Goal: Task Accomplishment & Management: Complete application form

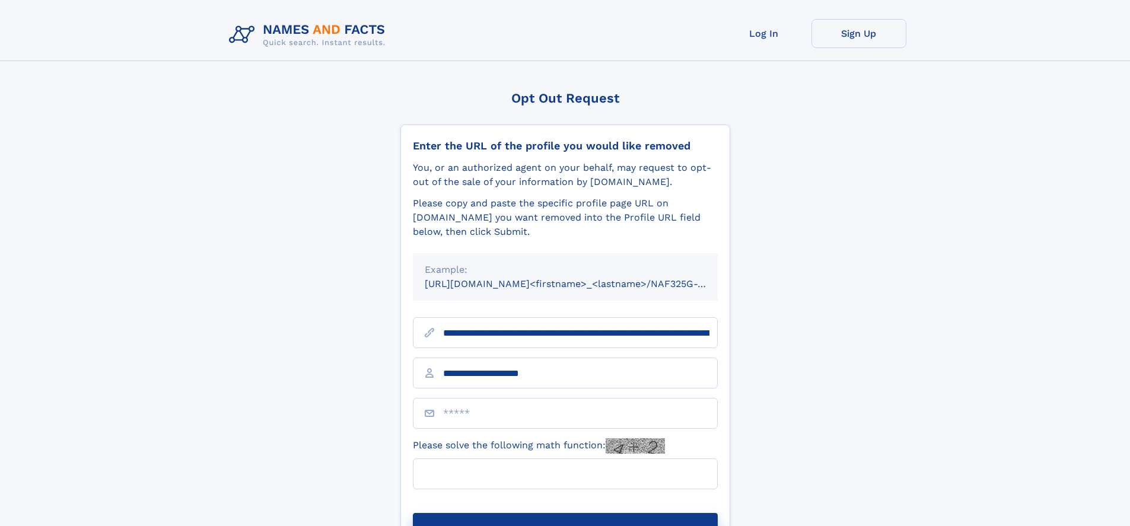
type input "**********"
type input "*"
click at [565, 513] on button "Submit Opt Out Request" at bounding box center [565, 532] width 305 height 38
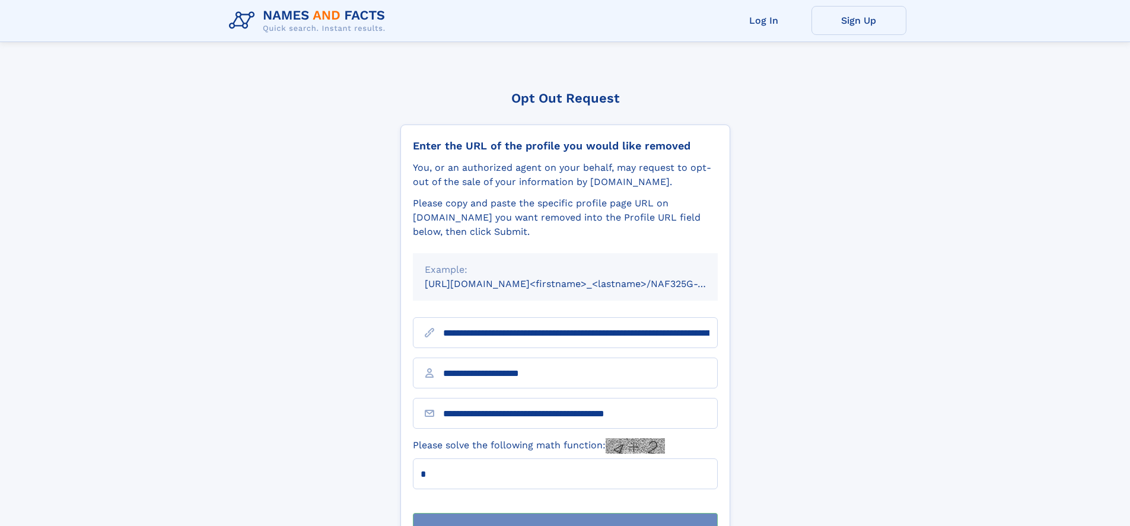
scroll to position [38, 0]
